Goal: Information Seeking & Learning: Learn about a topic

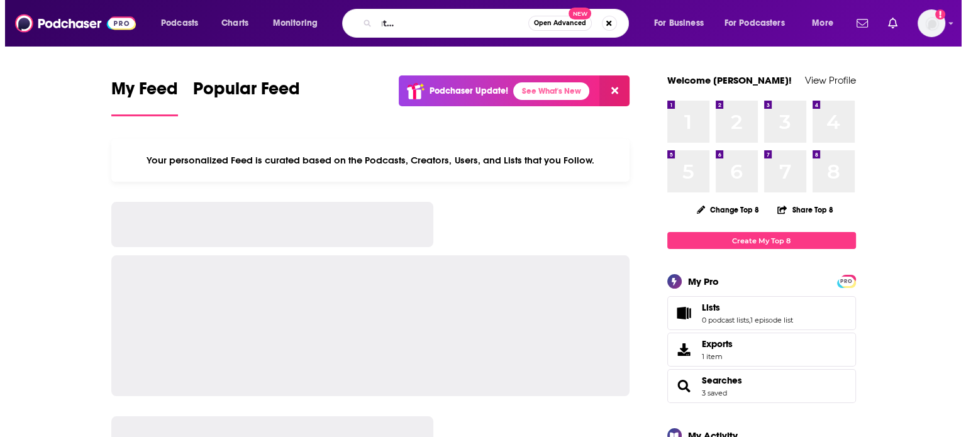
scroll to position [0, 124]
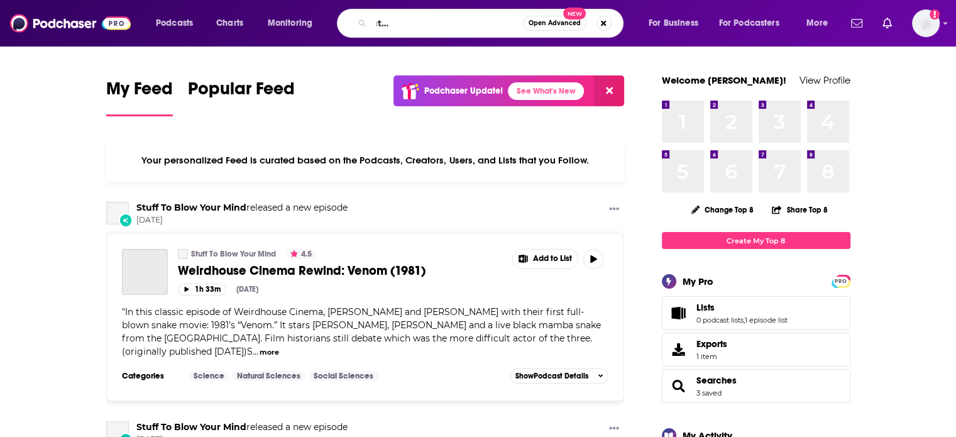
type input "Uncover Your Eyes: The Truth About Health And Wellness"
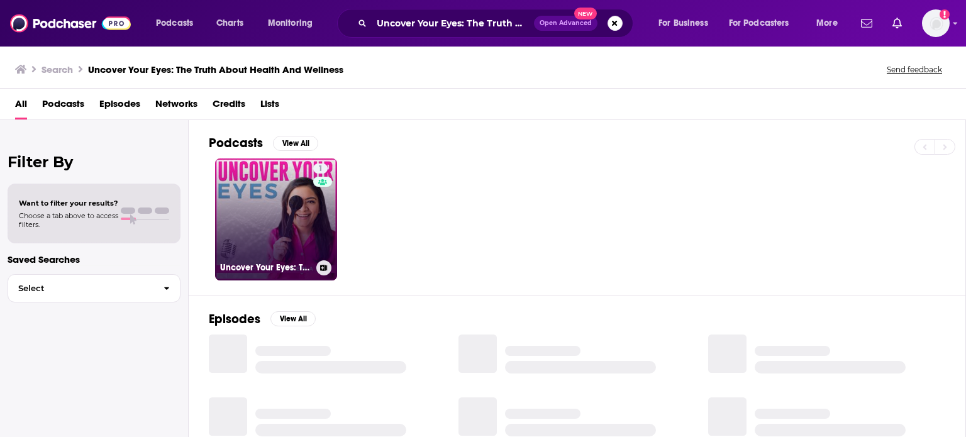
click at [292, 217] on link "1 Uncover Your Eyes: The Truth About Health And Wellness" at bounding box center [276, 219] width 122 height 122
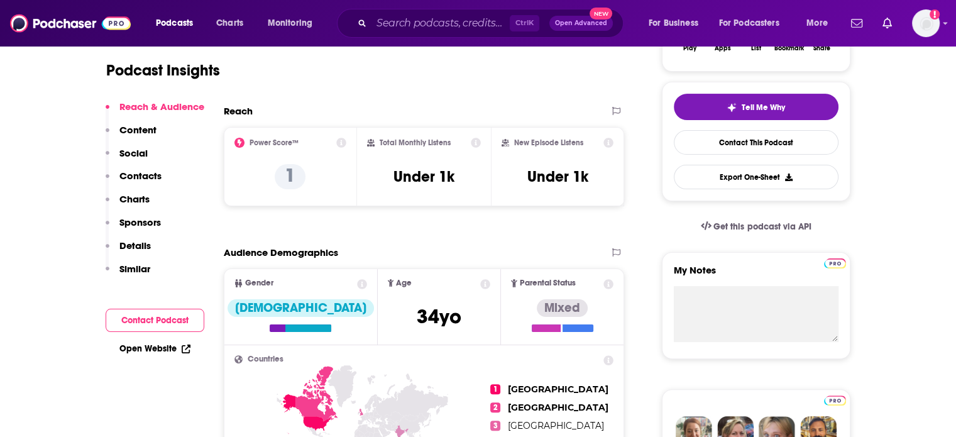
scroll to position [314, 0]
